Goal: Transaction & Acquisition: Book appointment/travel/reservation

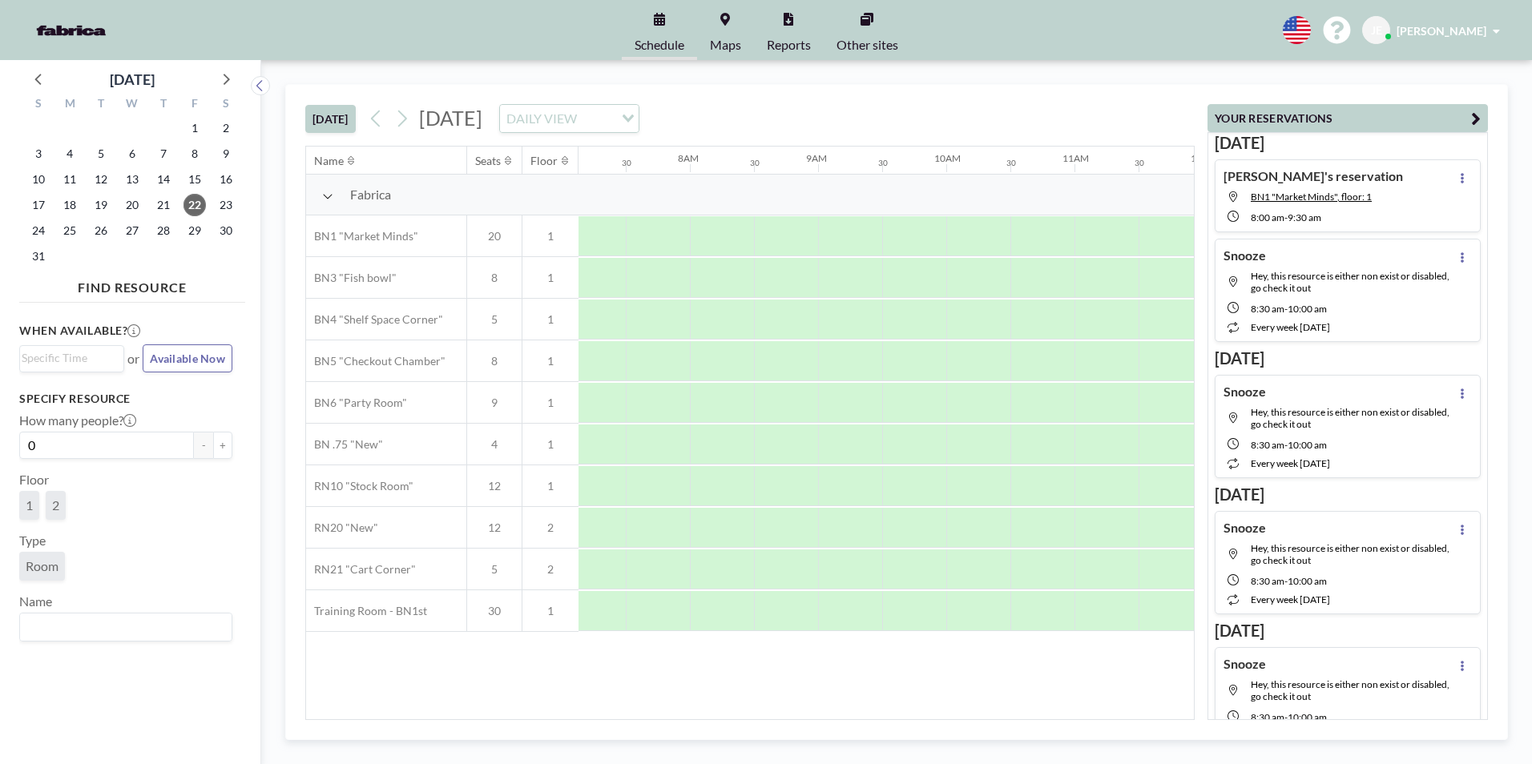
scroll to position [0, 909]
click at [224, 91] on div "S M T W T F S 27 28 29 30 31 1 2 3 4 5 6 7 8 9 10 11 12 13 14 15 16 17 18 19 20…" at bounding box center [132, 182] width 226 height 183
click at [224, 83] on icon at bounding box center [227, 79] width 6 height 11
click at [225, 83] on icon at bounding box center [227, 79] width 6 height 11
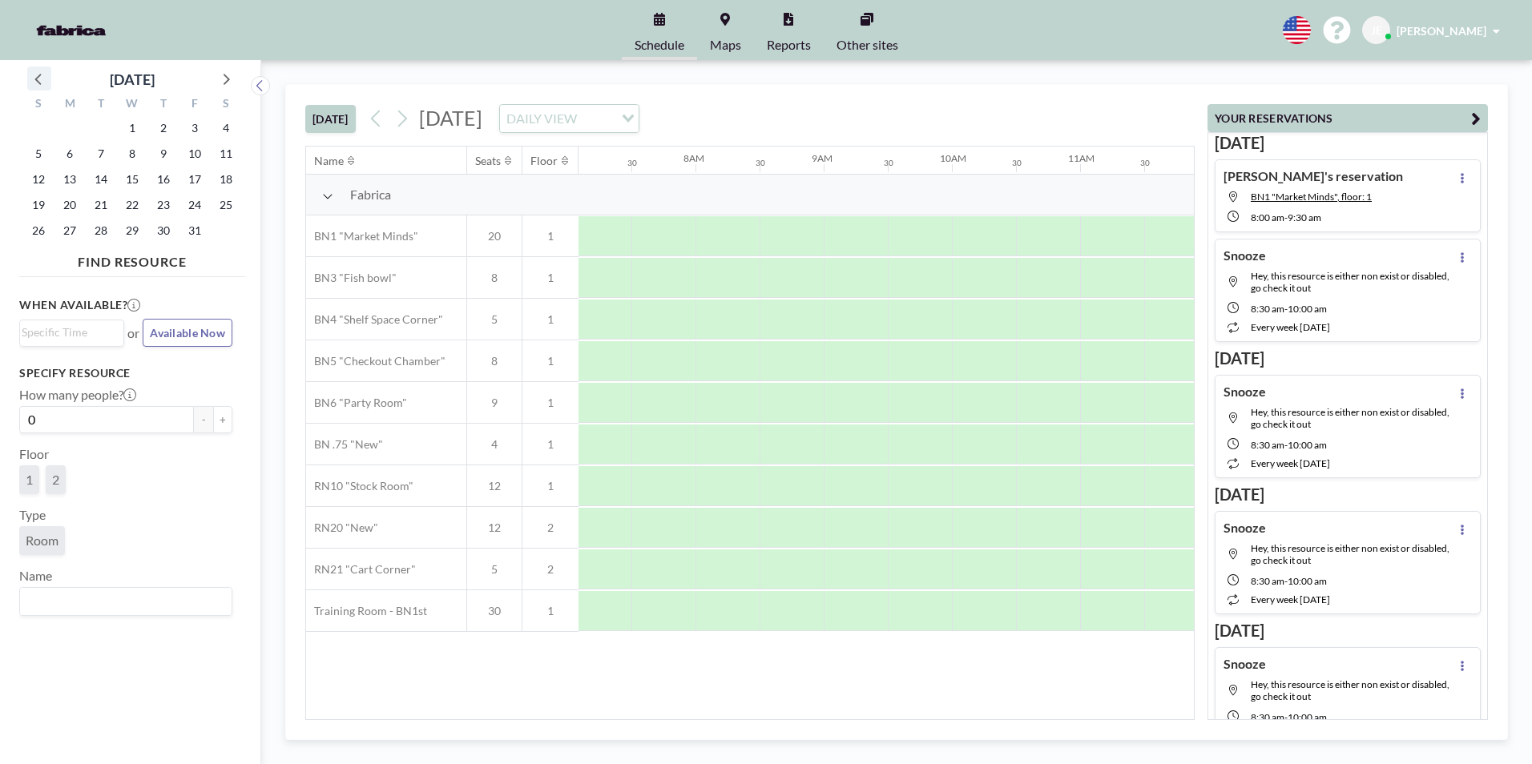
click at [37, 83] on icon at bounding box center [39, 78] width 21 height 21
click at [163, 205] on span "25" at bounding box center [163, 205] width 22 height 22
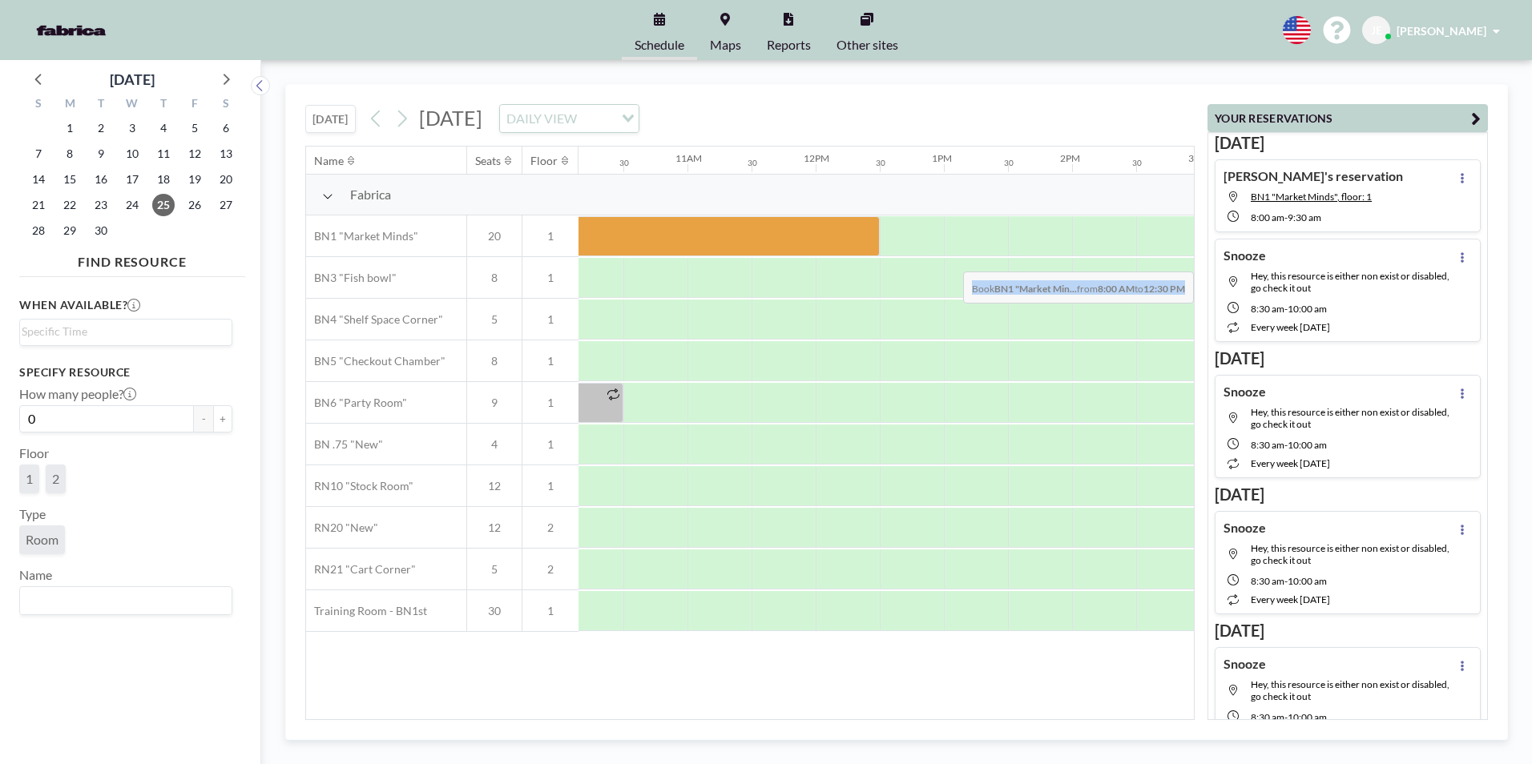
scroll to position [0, 1461]
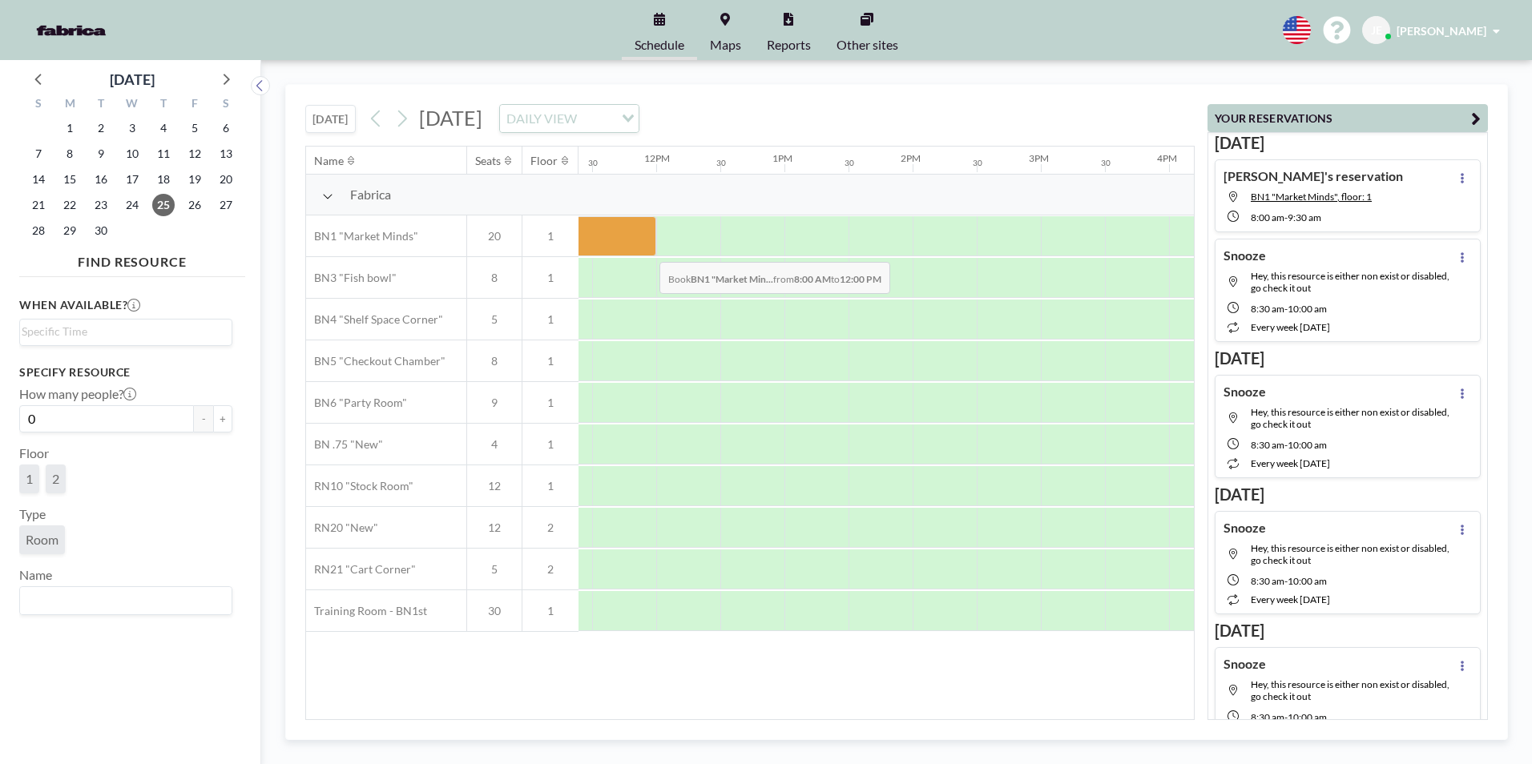
drag, startPoint x: 674, startPoint y: 243, endPoint x: 647, endPoint y: 250, distance: 28.2
click at [647, 250] on div at bounding box center [399, 236] width 513 height 40
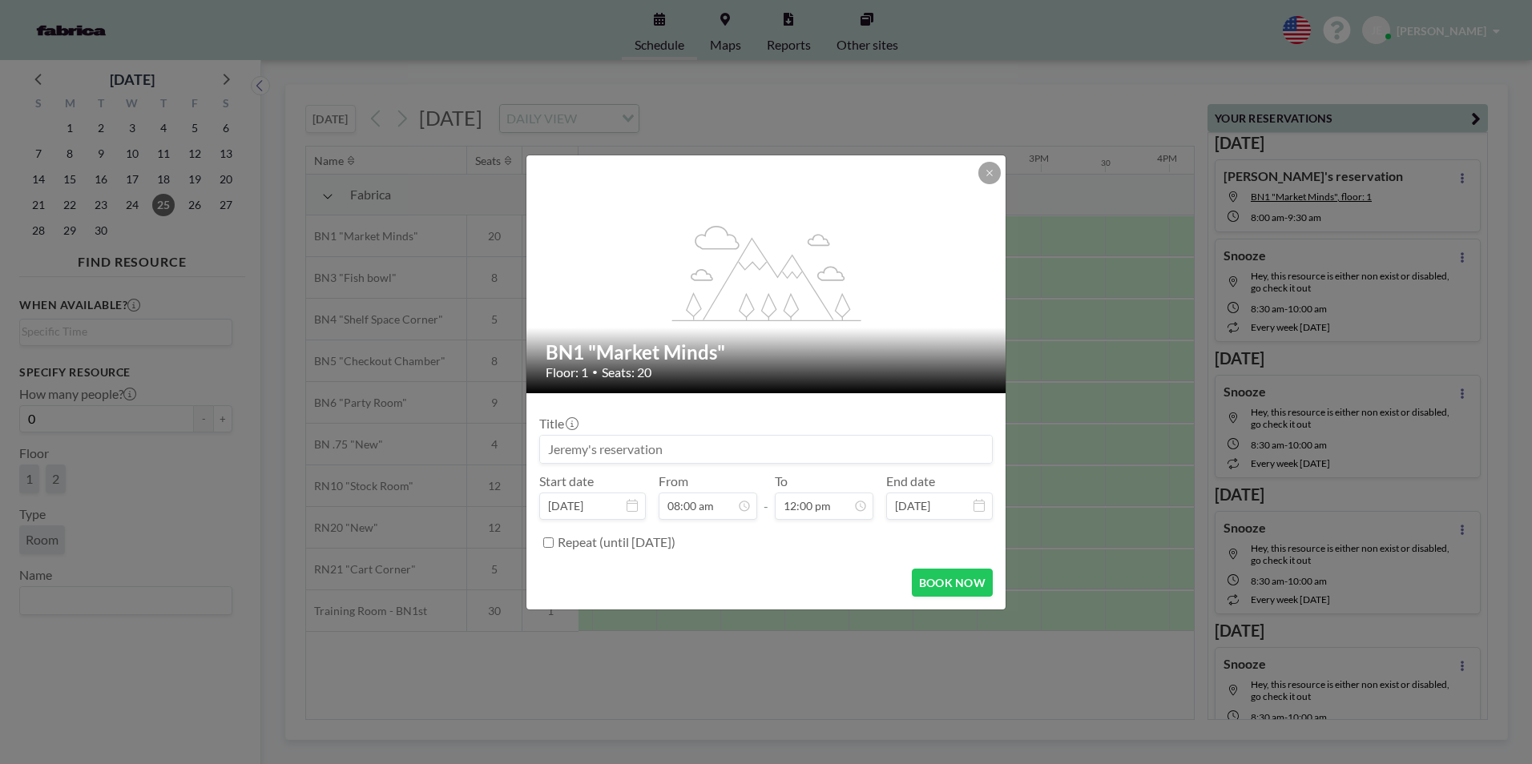
click at [994, 180] on button at bounding box center [989, 173] width 22 height 22
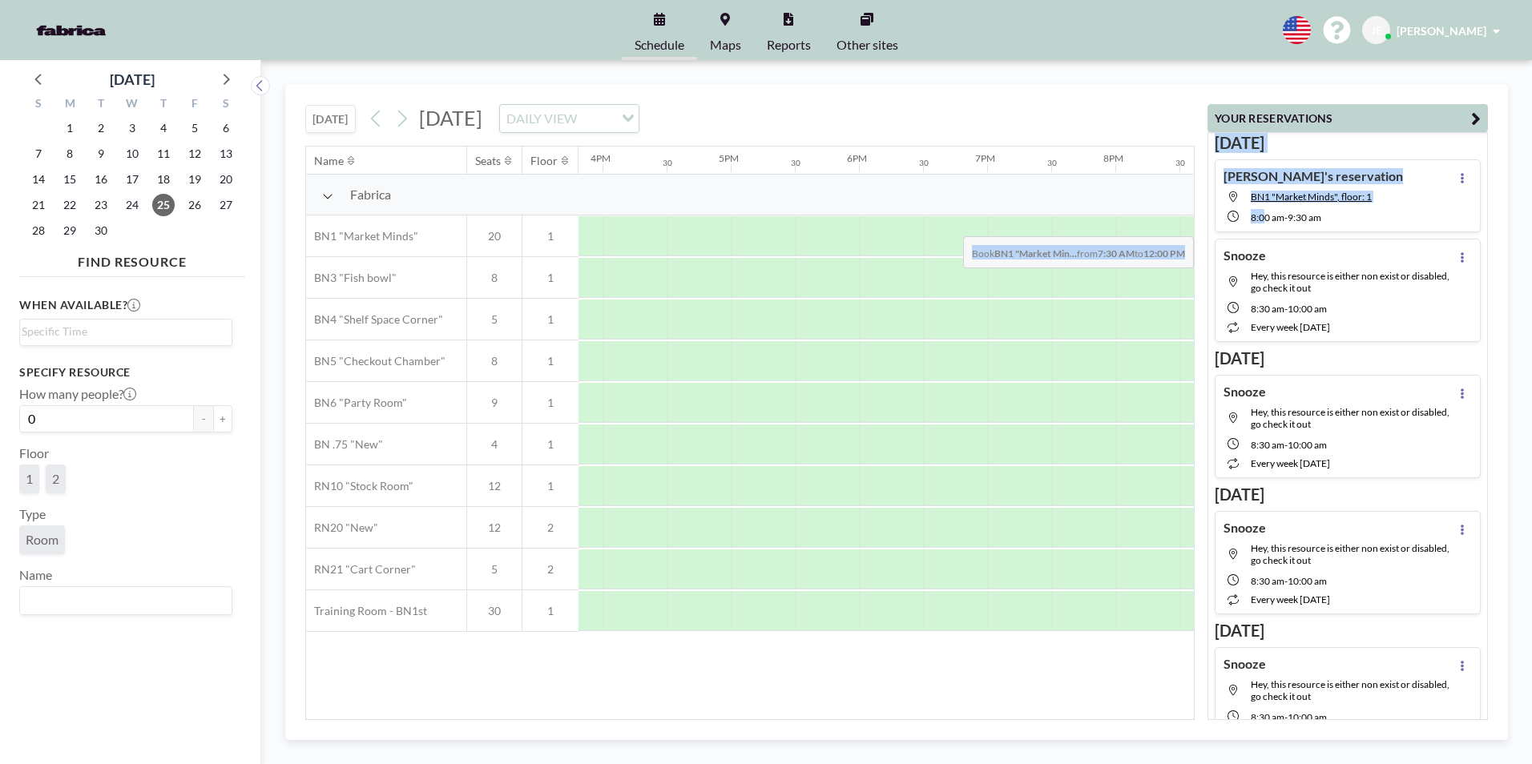
scroll to position [0, 2463]
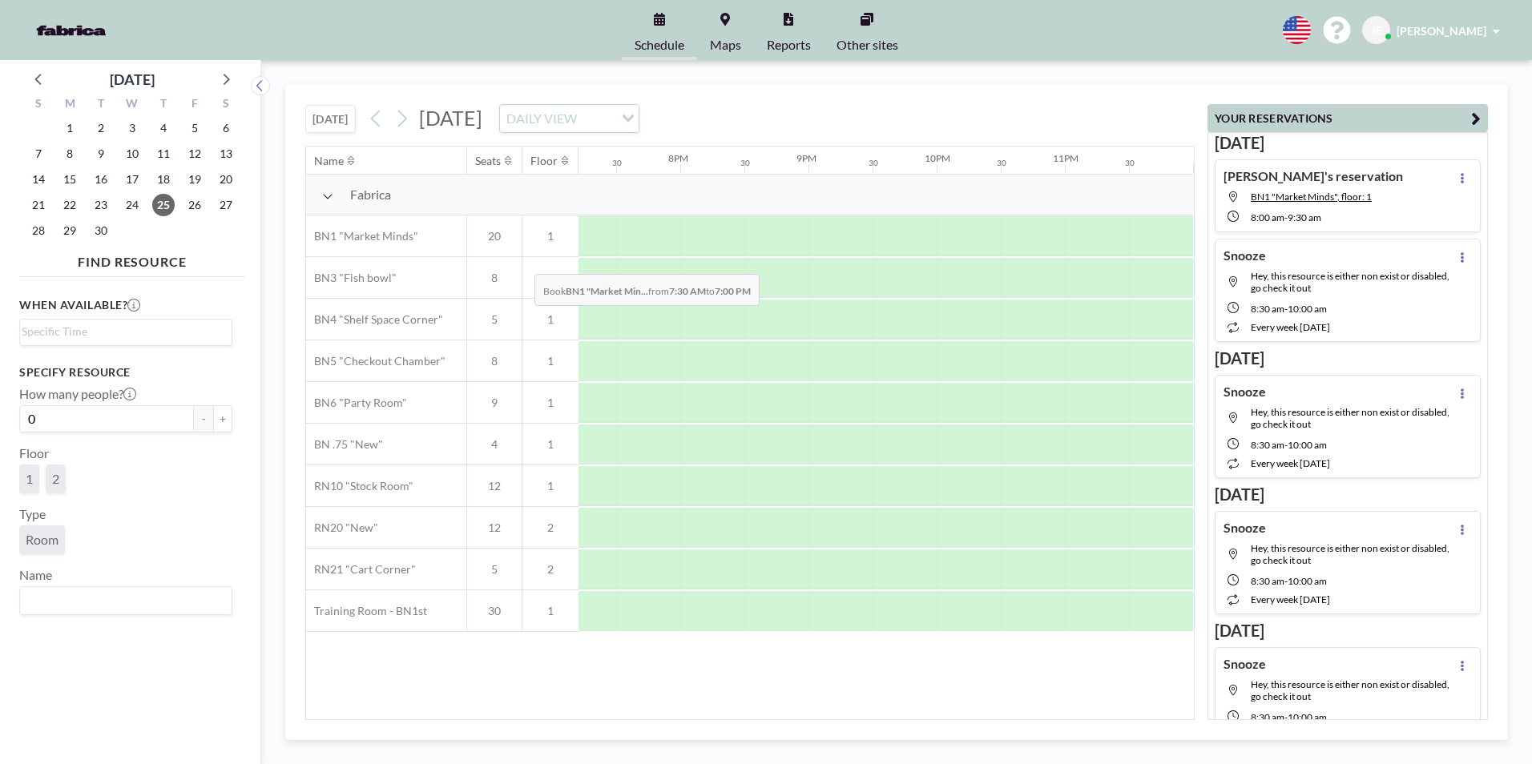
drag, startPoint x: 659, startPoint y: 235, endPoint x: 524, endPoint y: 262, distance: 138.1
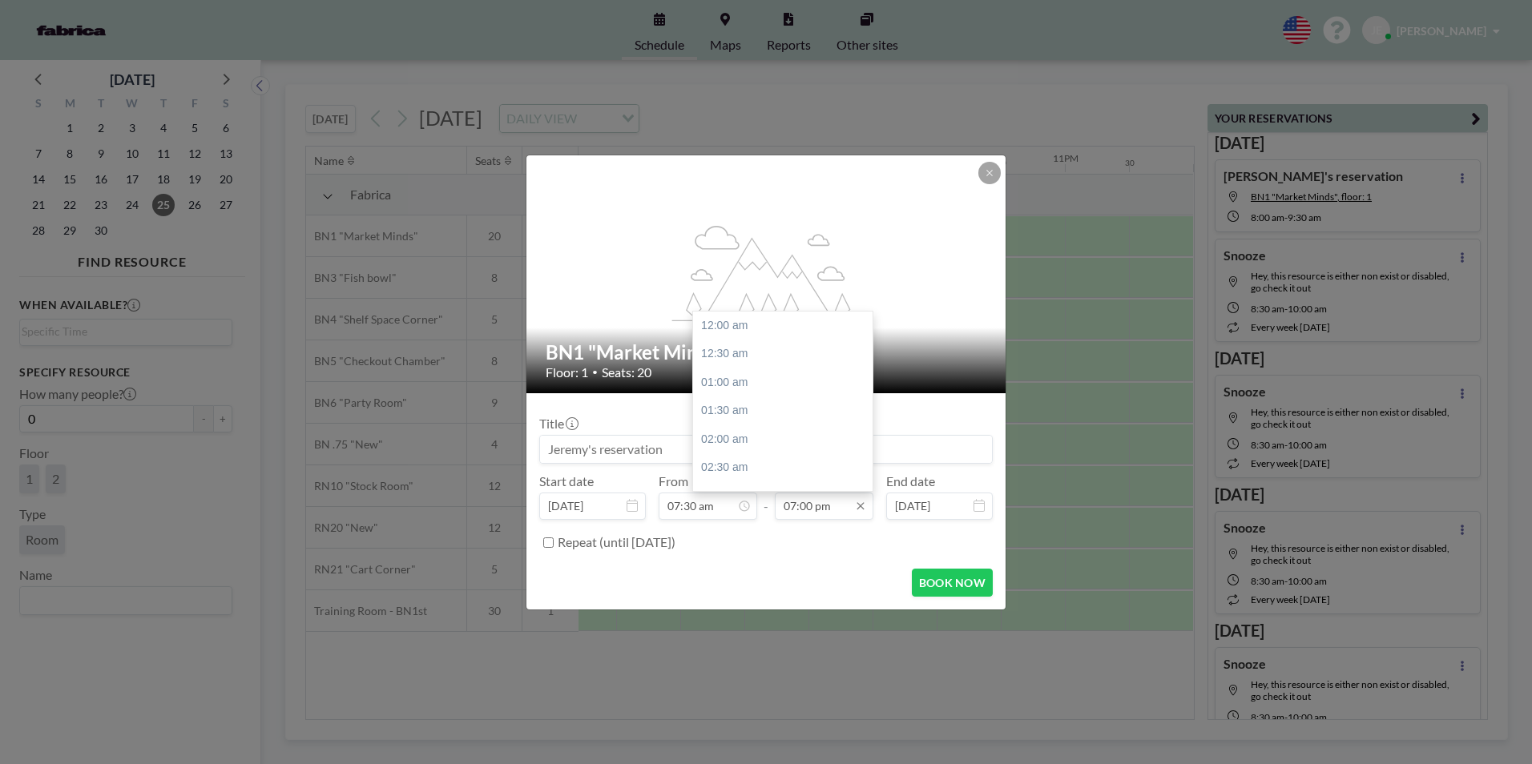
scroll to position [1084, 0]
click at [784, 506] on input "07:00 pm" at bounding box center [824, 506] width 99 height 27
drag, startPoint x: 760, startPoint y: 503, endPoint x: 715, endPoint y: 503, distance: 44.9
click at [716, 503] on div "Start date [DATE] From 07:30 am 12:00 am 12:30 am 01:00 am 01:30 am 02:00 am 02…" at bounding box center [765, 497] width 453 height 46
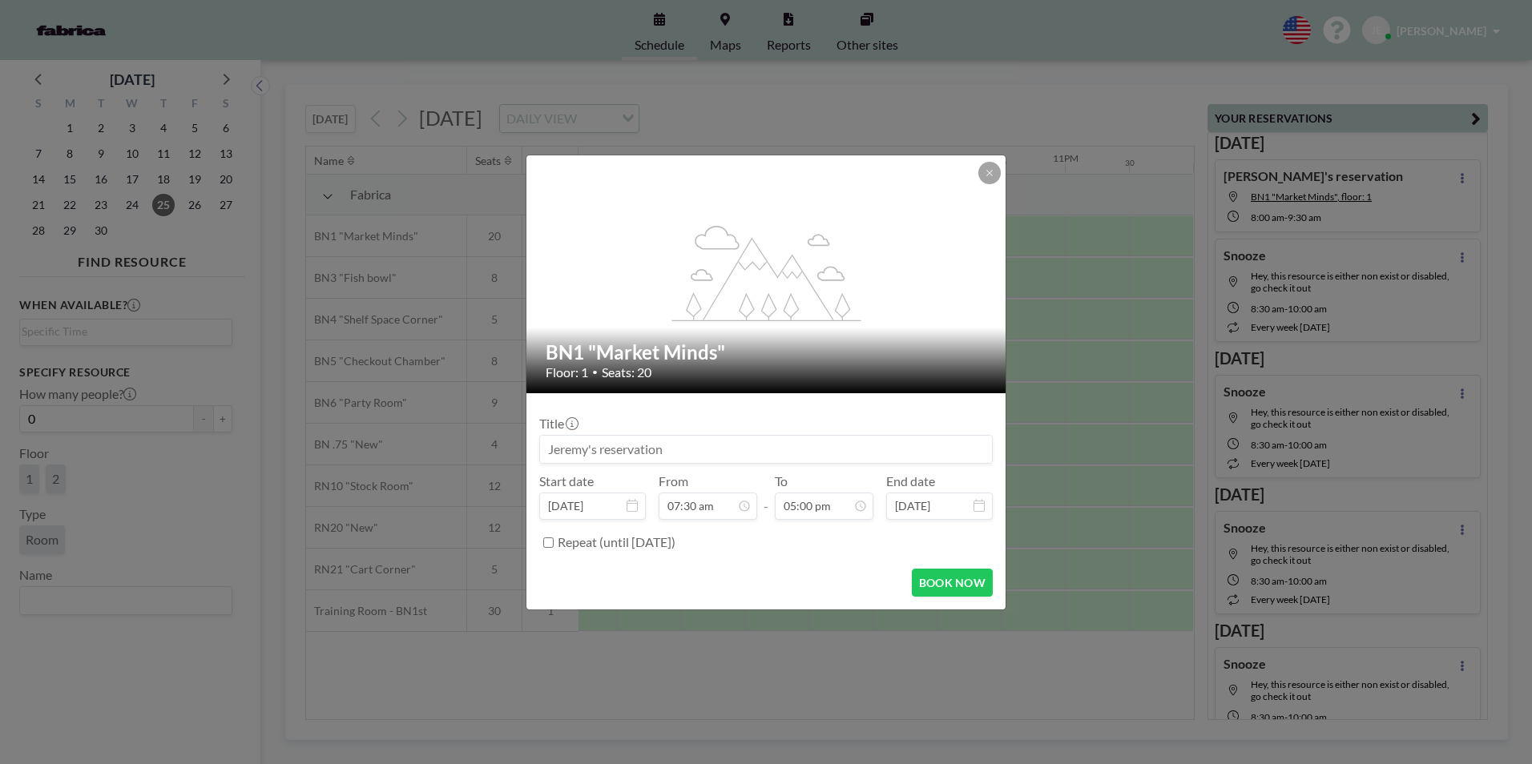
type input "05:00 pm"
click at [792, 545] on div "Repeat (until [DATE])" at bounding box center [775, 543] width 435 height 26
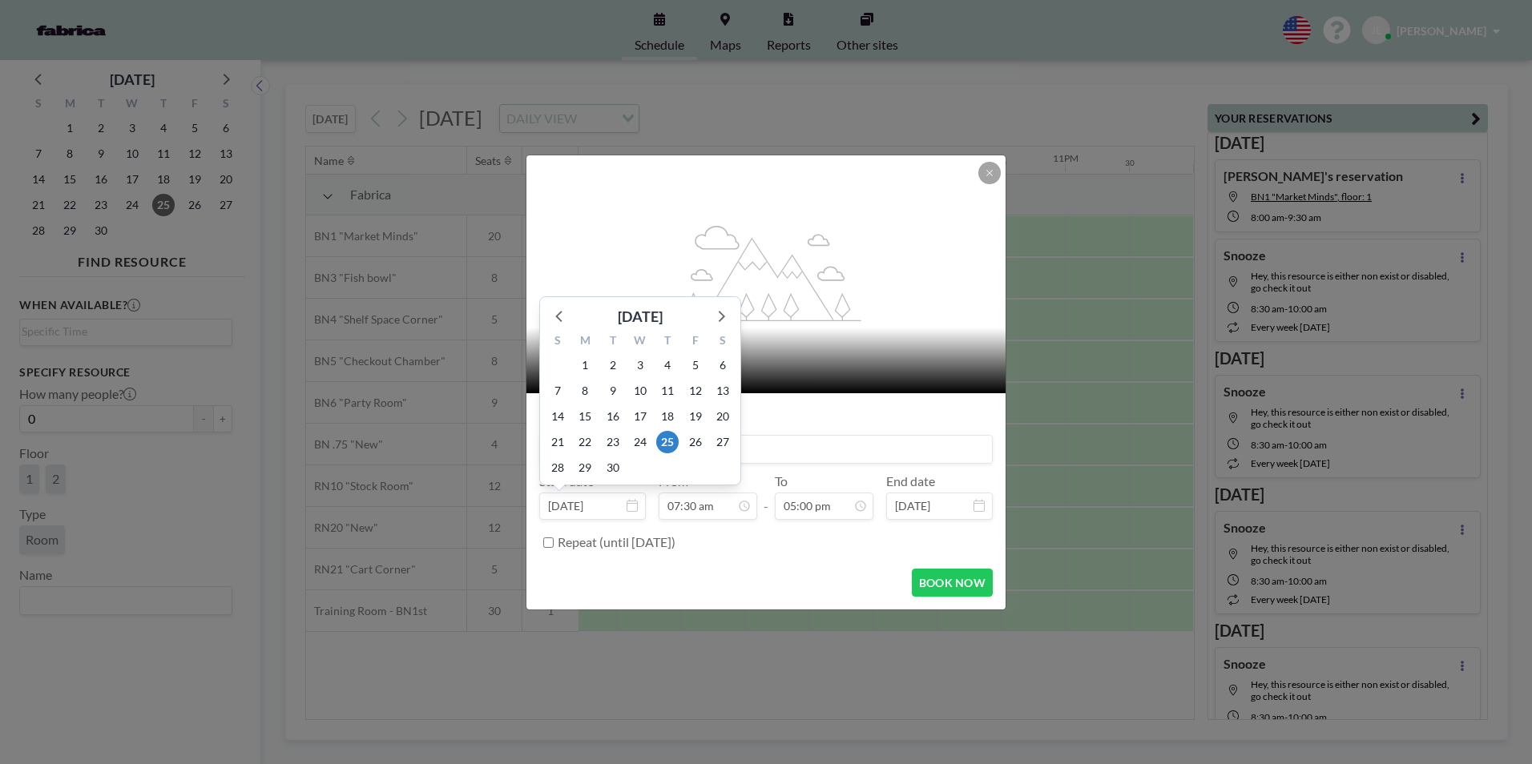
scroll to position [0, 0]
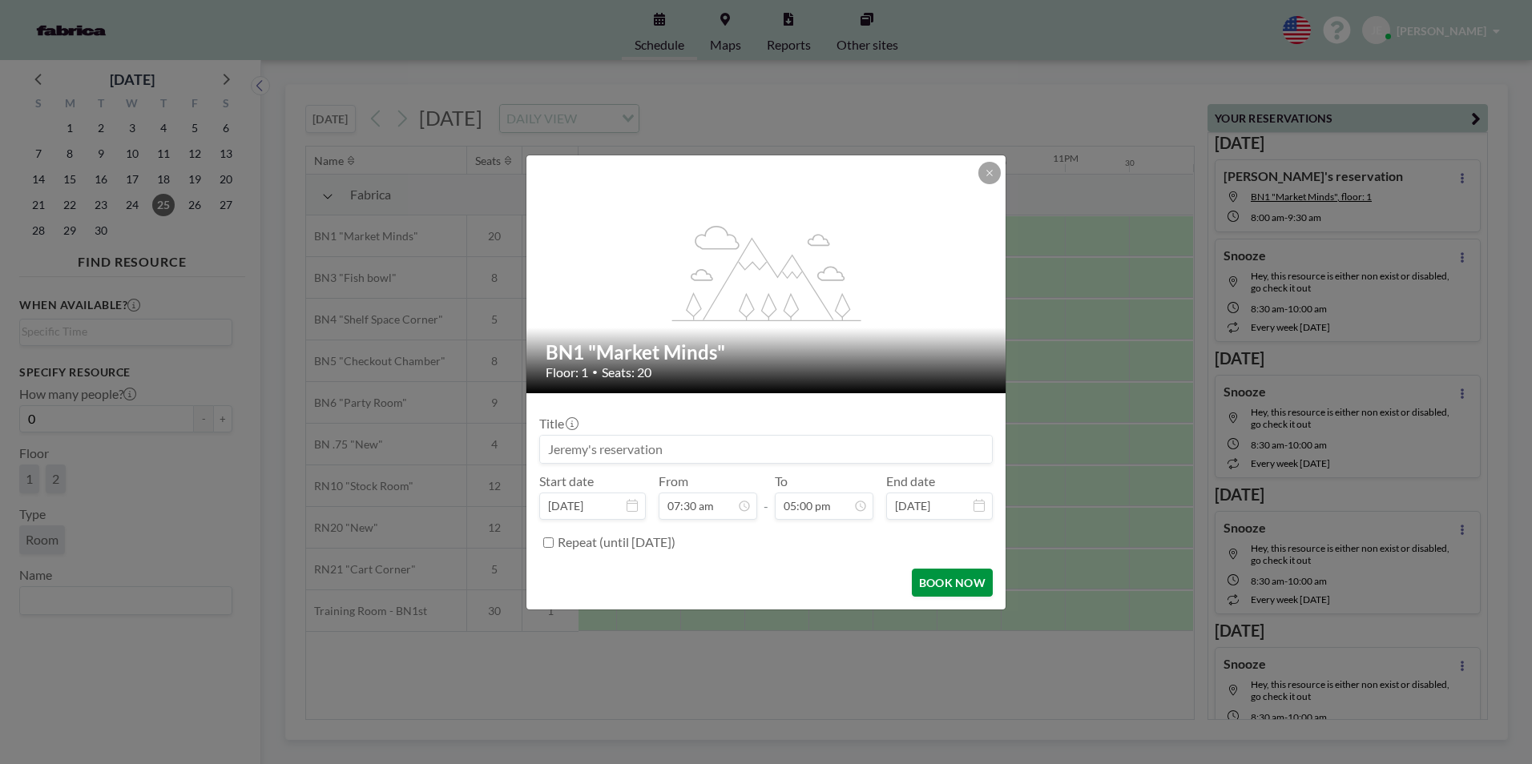
click at [947, 585] on button "BOOK NOW" at bounding box center [952, 583] width 81 height 28
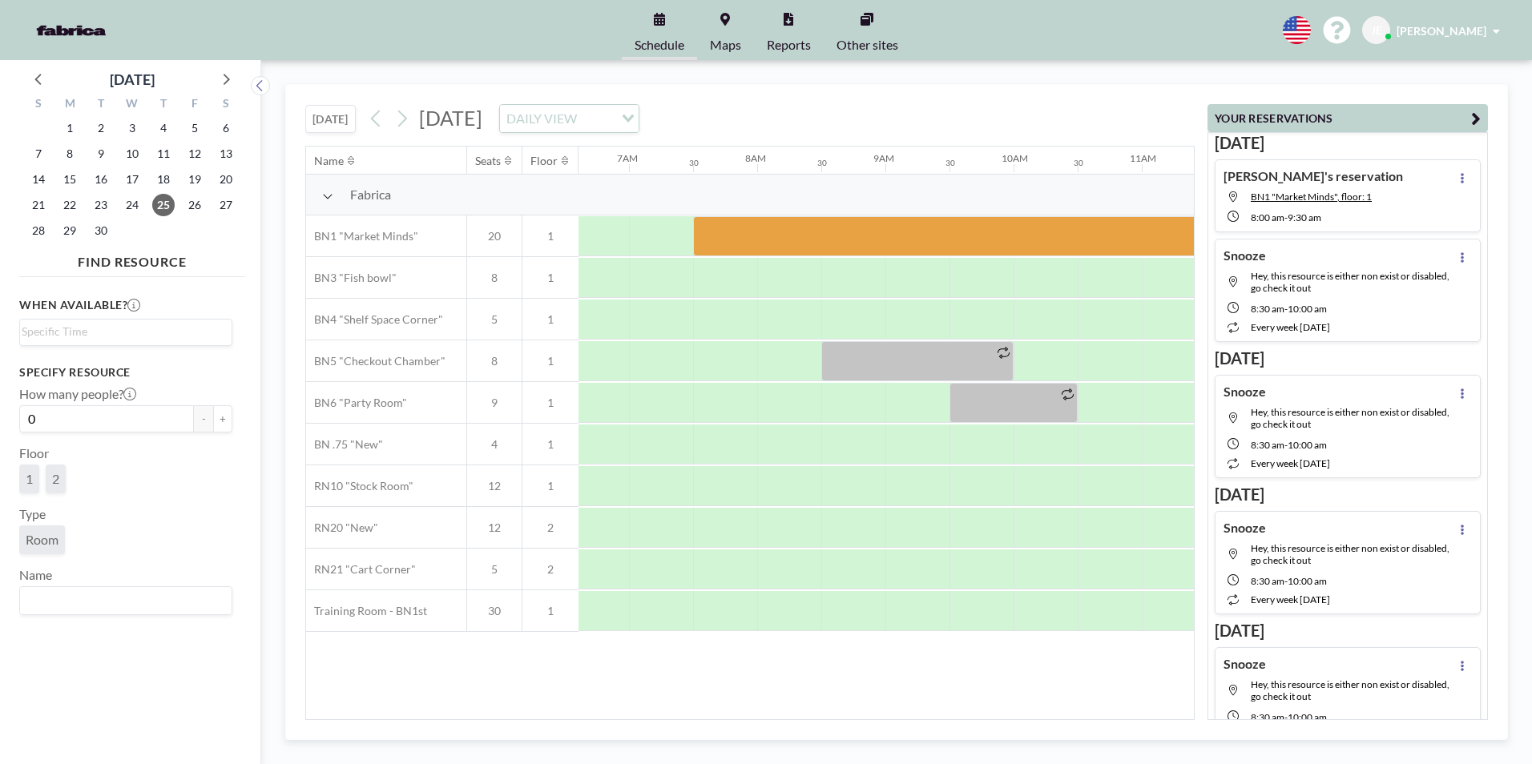
scroll to position [0, 831]
click at [733, 613] on div at bounding box center [741, 611] width 64 height 40
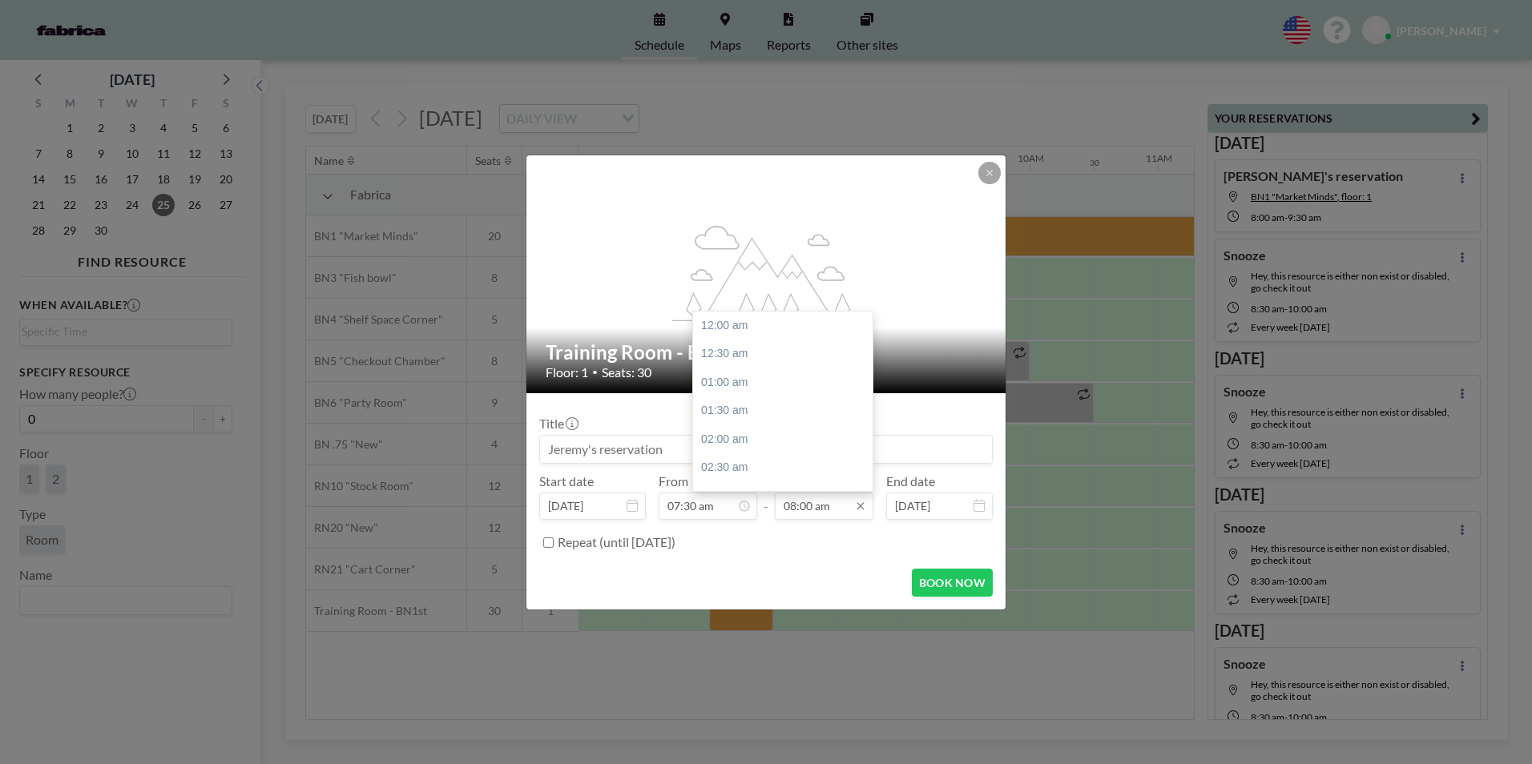
scroll to position [457, 0]
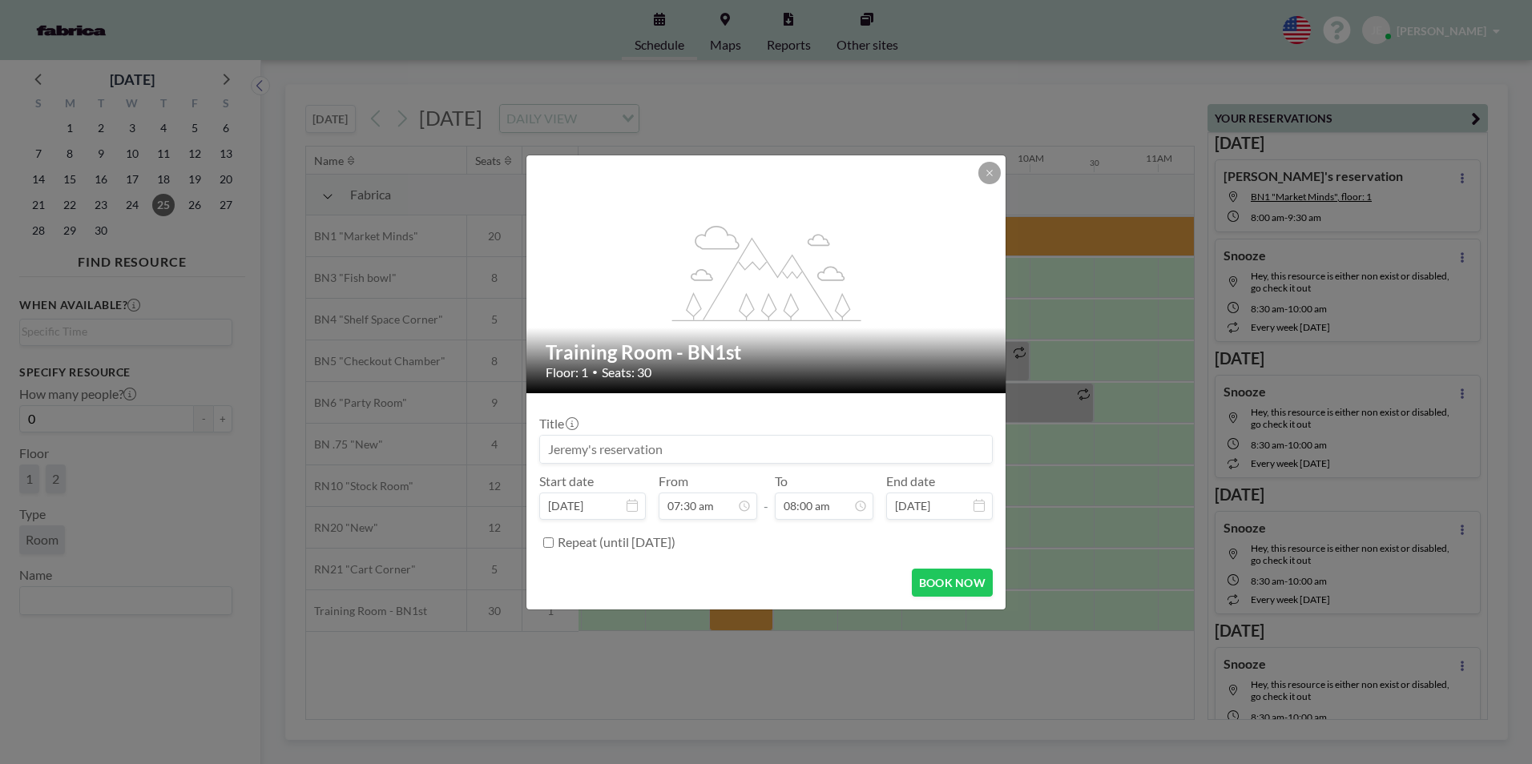
drag, startPoint x: 829, startPoint y: 506, endPoint x: 771, endPoint y: 509, distance: 58.6
click at [771, 509] on div "Start date [DATE] From 07:30 am - To 08:00 am 12:00 am 12:30 am 01:00 am 01:30 …" at bounding box center [765, 497] width 453 height 46
type input "05:00 pm"
click at [950, 590] on button "BOOK NOW" at bounding box center [952, 583] width 81 height 28
